Goal: Use online tool/utility: Use online tool/utility

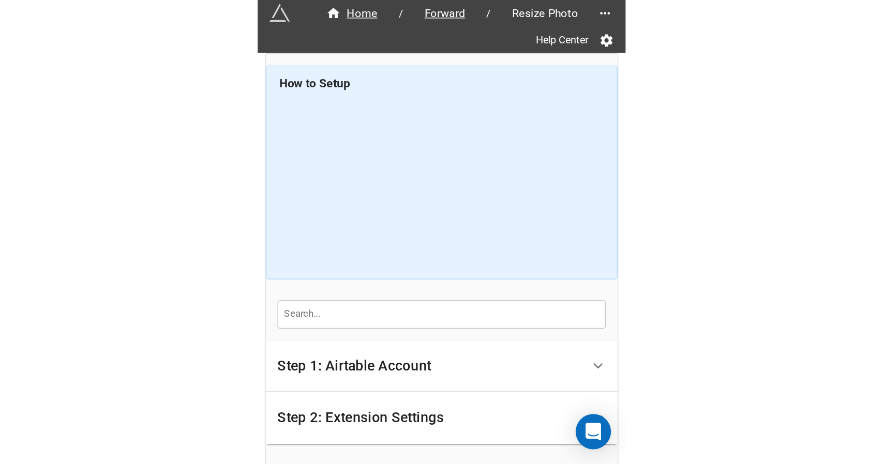
scroll to position [109, 0]
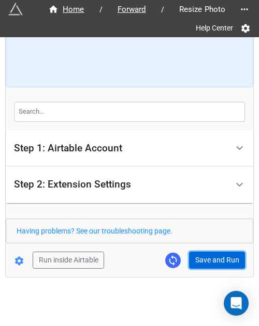
click at [206, 263] on button "Save and Run" at bounding box center [217, 261] width 56 height 18
click at [195, 264] on button "Save and Run" at bounding box center [217, 261] width 56 height 18
click at [225, 256] on button "Save and Run" at bounding box center [217, 261] width 56 height 18
drag, startPoint x: 213, startPoint y: 256, endPoint x: 237, endPoint y: 245, distance: 26.6
click at [213, 256] on button "Save and Run" at bounding box center [217, 261] width 56 height 18
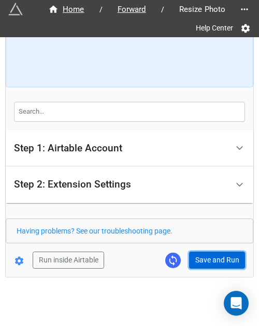
drag, startPoint x: 203, startPoint y: 252, endPoint x: 227, endPoint y: 249, distance: 24.0
click at [203, 252] on button "Save and Run" at bounding box center [217, 261] width 56 height 18
click at [213, 258] on button "Save and Run" at bounding box center [217, 261] width 56 height 18
click at [209, 263] on button "Save and Run" at bounding box center [217, 261] width 56 height 18
click at [208, 259] on button "Save and Run" at bounding box center [217, 261] width 56 height 18
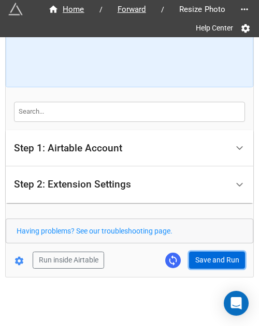
click at [223, 260] on button "Save and Run" at bounding box center [217, 261] width 56 height 18
click at [210, 259] on button "Save and Run" at bounding box center [217, 261] width 56 height 18
click at [196, 257] on button "Save and Run" at bounding box center [217, 261] width 56 height 18
click at [211, 255] on button "Save and Run" at bounding box center [217, 261] width 56 height 18
click at [223, 257] on button "Save and Run" at bounding box center [217, 261] width 56 height 18
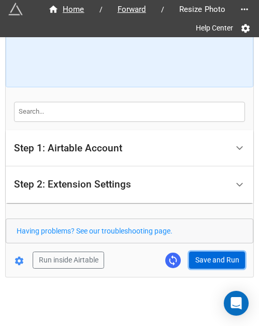
drag, startPoint x: 193, startPoint y: 255, endPoint x: 193, endPoint y: 236, distance: 19.6
click at [193, 255] on button "Save and Run" at bounding box center [217, 261] width 56 height 18
click at [205, 260] on button "Save and Run" at bounding box center [217, 261] width 56 height 18
drag, startPoint x: 215, startPoint y: 261, endPoint x: 241, endPoint y: 266, distance: 26.3
click at [215, 261] on button "Save and Run" at bounding box center [217, 261] width 56 height 18
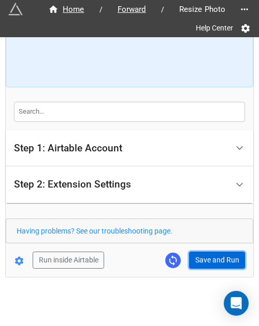
click at [203, 261] on button "Save and Run" at bounding box center [217, 261] width 56 height 18
click at [194, 254] on button "Save and Run" at bounding box center [217, 261] width 56 height 18
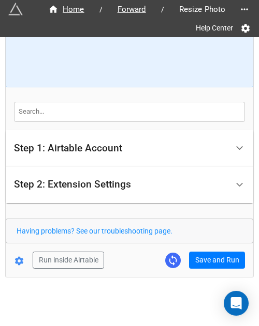
click at [201, 241] on div "Having problems? See our troubleshooting page." at bounding box center [129, 231] width 247 height 25
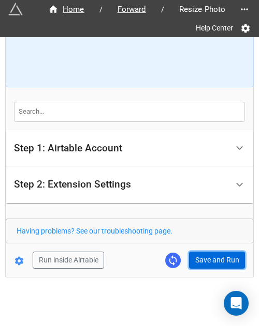
drag, startPoint x: 205, startPoint y: 263, endPoint x: 225, endPoint y: 253, distance: 23.1
click at [205, 263] on button "Save and Run" at bounding box center [217, 261] width 56 height 18
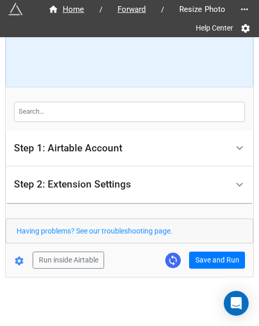
click at [221, 249] on form "How to Setup Step 1: Airtable Account Airtable User API Key Manna-Sinsub Airtab…" at bounding box center [129, 103] width 247 height 332
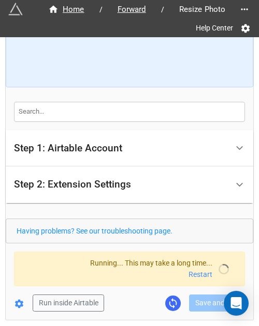
click at [221, 255] on div "Running... This may take a long time... Restart" at bounding box center [129, 269] width 231 height 35
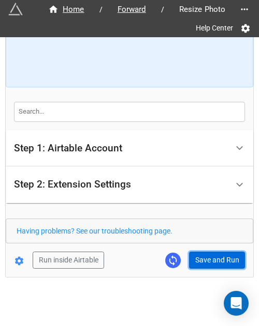
click at [207, 252] on button "Save and Run" at bounding box center [217, 261] width 56 height 18
drag, startPoint x: 200, startPoint y: 251, endPoint x: 216, endPoint y: 251, distance: 15.5
click at [201, 252] on button "Save and Run" at bounding box center [217, 261] width 56 height 18
click at [209, 254] on button "Save and Run" at bounding box center [217, 261] width 56 height 18
click at [203, 258] on button "Save and Run" at bounding box center [217, 261] width 56 height 18
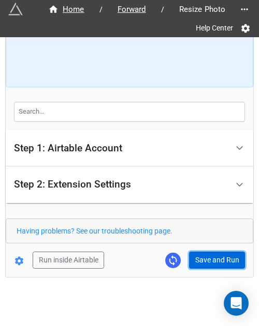
click at [211, 262] on button "Save and Run" at bounding box center [217, 261] width 56 height 18
click at [206, 260] on button "Save and Run" at bounding box center [217, 261] width 56 height 18
click at [203, 257] on button "Save and Run" at bounding box center [217, 261] width 56 height 18
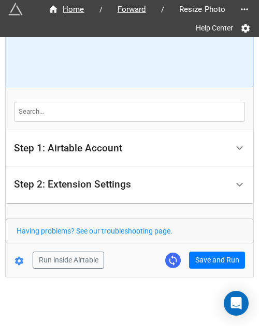
click at [202, 271] on div "Home / Forward / Resize Photo Help Center How to Setup Step 1: Airtable Account…" at bounding box center [129, 103] width 247 height 348
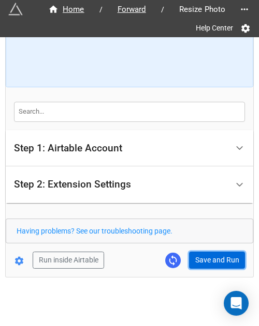
click at [204, 266] on button "Save and Run" at bounding box center [217, 261] width 56 height 18
click at [208, 262] on button "Save and Run" at bounding box center [217, 261] width 56 height 18
click at [197, 259] on button "Save and Run" at bounding box center [217, 261] width 56 height 18
click at [218, 261] on button "Save and Run" at bounding box center [217, 261] width 56 height 18
click at [206, 257] on button "Save and Run" at bounding box center [217, 261] width 56 height 18
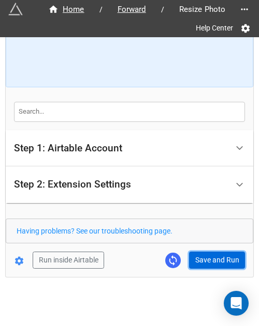
drag, startPoint x: 207, startPoint y: 257, endPoint x: 220, endPoint y: 257, distance: 12.9
click at [207, 257] on button "Save and Run" at bounding box center [217, 261] width 56 height 18
click at [197, 266] on button "Save and Run" at bounding box center [217, 261] width 56 height 18
click at [213, 257] on button "Save and Run" at bounding box center [217, 261] width 56 height 18
click at [202, 262] on button "Save and Run" at bounding box center [217, 261] width 56 height 18
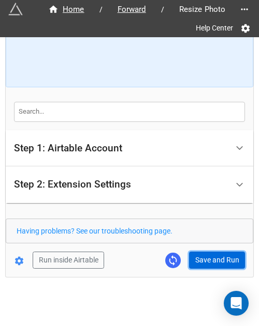
click at [210, 265] on button "Save and Run" at bounding box center [217, 261] width 56 height 18
click at [208, 259] on button "Save and Run" at bounding box center [217, 261] width 56 height 18
click at [216, 266] on button "Save and Run" at bounding box center [217, 261] width 56 height 18
drag, startPoint x: 209, startPoint y: 252, endPoint x: 220, endPoint y: 250, distance: 11.6
click at [209, 252] on button "Save and Run" at bounding box center [217, 261] width 56 height 18
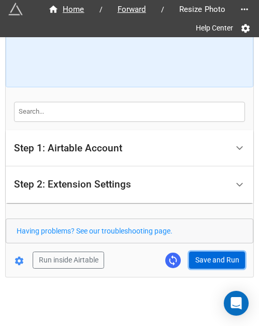
click at [207, 258] on button "Save and Run" at bounding box center [217, 261] width 56 height 18
click at [211, 262] on button "Save and Run" at bounding box center [217, 261] width 56 height 18
click at [207, 263] on button "Save and Run" at bounding box center [217, 261] width 56 height 18
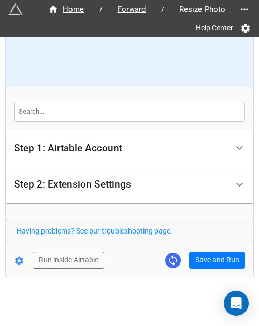
drag, startPoint x: 217, startPoint y: 277, endPoint x: 215, endPoint y: 267, distance: 9.4
click at [216, 277] on div "Home / Forward / Resize Photo Help Center How to Setup Step 1: Airtable Account…" at bounding box center [129, 109] width 248 height 437
click at [215, 267] on div "Home / Forward / Resize Photo Help Center How to Setup Step 1: Airtable Account…" at bounding box center [129, 103] width 247 height 348
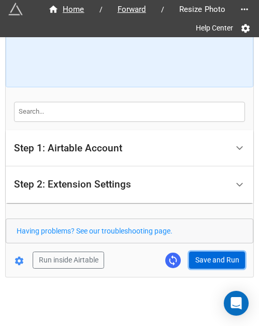
click at [206, 259] on button "Save and Run" at bounding box center [217, 261] width 56 height 18
click at [208, 255] on button "Save and Run" at bounding box center [217, 261] width 56 height 18
click at [193, 262] on button "Save and Run" at bounding box center [217, 261] width 56 height 18
click at [201, 254] on button "Save and Run" at bounding box center [217, 261] width 56 height 18
click at [203, 259] on button "Save and Run" at bounding box center [217, 261] width 56 height 18
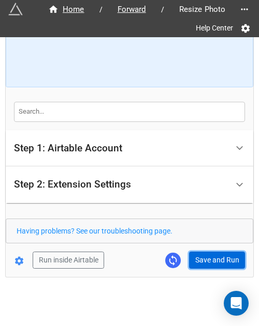
click at [206, 262] on button "Save and Run" at bounding box center [217, 261] width 56 height 18
click at [219, 252] on button "Save and Run" at bounding box center [217, 261] width 56 height 18
drag, startPoint x: 216, startPoint y: 254, endPoint x: 251, endPoint y: 251, distance: 35.3
click at [216, 254] on button "Save and Run" at bounding box center [217, 261] width 56 height 18
click at [203, 267] on button "Save and Run" at bounding box center [217, 261] width 56 height 18
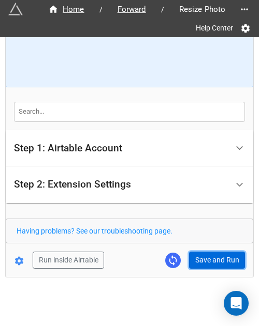
click at [224, 263] on button "Save and Run" at bounding box center [217, 261] width 56 height 18
click at [213, 260] on button "Save and Run" at bounding box center [217, 261] width 56 height 18
drag, startPoint x: 215, startPoint y: 260, endPoint x: 250, endPoint y: 253, distance: 35.2
click at [215, 260] on button "Save and Run" at bounding box center [217, 261] width 56 height 18
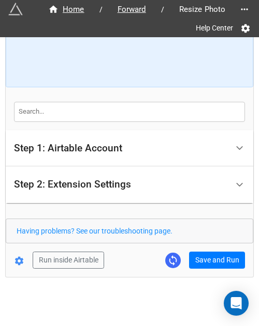
click at [204, 249] on form "How to Setup Step 1: Airtable Account Airtable User API Key Manna-Sinsub Airtab…" at bounding box center [129, 103] width 247 height 332
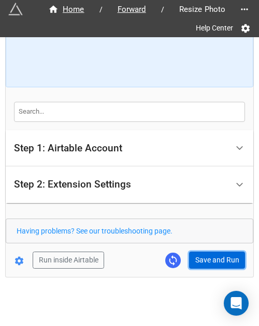
click at [192, 261] on button "Save and Run" at bounding box center [217, 261] width 56 height 18
click at [222, 259] on button "Save and Run" at bounding box center [217, 261] width 56 height 18
click at [219, 252] on button "Save and Run" at bounding box center [217, 261] width 56 height 18
click at [199, 261] on button "Save and Run" at bounding box center [217, 261] width 56 height 18
click at [203, 252] on button "Save and Run" at bounding box center [217, 261] width 56 height 18
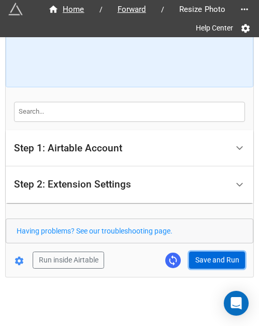
drag, startPoint x: 215, startPoint y: 256, endPoint x: 229, endPoint y: 252, distance: 13.9
click at [215, 256] on button "Save and Run" at bounding box center [217, 261] width 56 height 18
click at [204, 262] on button "Save and Run" at bounding box center [217, 261] width 56 height 18
click at [218, 261] on button "Save and Run" at bounding box center [217, 261] width 56 height 18
click at [213, 257] on button "Save and Run" at bounding box center [217, 261] width 56 height 18
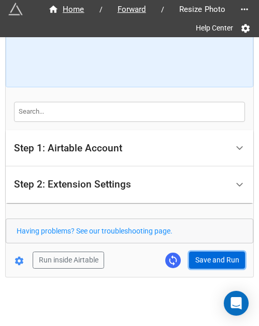
click at [209, 254] on button "Save and Run" at bounding box center [217, 261] width 56 height 18
click at [219, 262] on button "Save and Run" at bounding box center [217, 261] width 56 height 18
drag, startPoint x: 214, startPoint y: 255, endPoint x: 244, endPoint y: 252, distance: 30.1
click at [214, 255] on button "Save and Run" at bounding box center [217, 261] width 56 height 18
drag, startPoint x: 210, startPoint y: 259, endPoint x: 220, endPoint y: 258, distance: 10.4
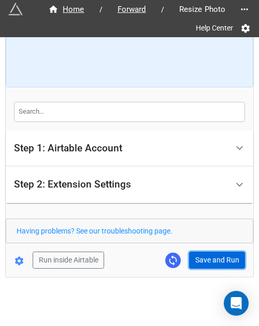
click at [210, 259] on button "Save and Run" at bounding box center [217, 261] width 56 height 18
click at [219, 260] on button "Save and Run" at bounding box center [217, 261] width 56 height 18
click at [208, 266] on button "Save and Run" at bounding box center [217, 261] width 56 height 18
drag, startPoint x: 206, startPoint y: 256, endPoint x: 251, endPoint y: 256, distance: 45.0
click at [206, 256] on button "Save and Run" at bounding box center [217, 261] width 56 height 18
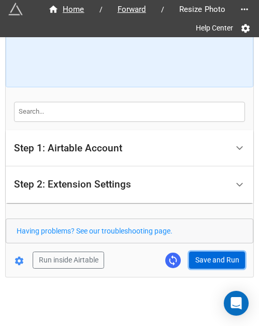
click at [213, 259] on button "Save and Run" at bounding box center [217, 261] width 56 height 18
click at [192, 262] on button "Save and Run" at bounding box center [217, 261] width 56 height 18
drag, startPoint x: 209, startPoint y: 257, endPoint x: 255, endPoint y: 220, distance: 59.3
click at [209, 257] on button "Save and Run" at bounding box center [217, 261] width 56 height 18
drag, startPoint x: 204, startPoint y: 255, endPoint x: 248, endPoint y: 235, distance: 47.7
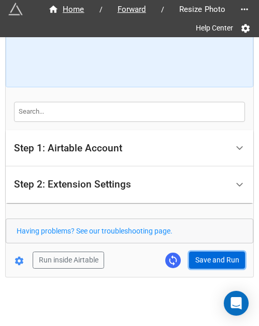
click at [204, 255] on button "Save and Run" at bounding box center [217, 261] width 56 height 18
click at [204, 264] on button "Save and Run" at bounding box center [217, 261] width 56 height 18
click at [204, 266] on button "Save and Run" at bounding box center [217, 261] width 56 height 18
click at [193, 264] on button "Save and Run" at bounding box center [217, 261] width 56 height 18
click at [209, 254] on button "Save and Run" at bounding box center [217, 261] width 56 height 18
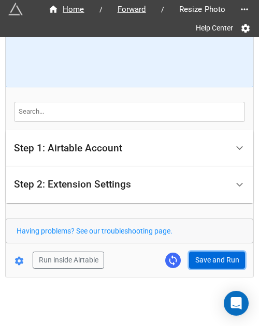
click at [221, 263] on button "Save and Run" at bounding box center [217, 261] width 56 height 18
